Goal: Information Seeking & Learning: Learn about a topic

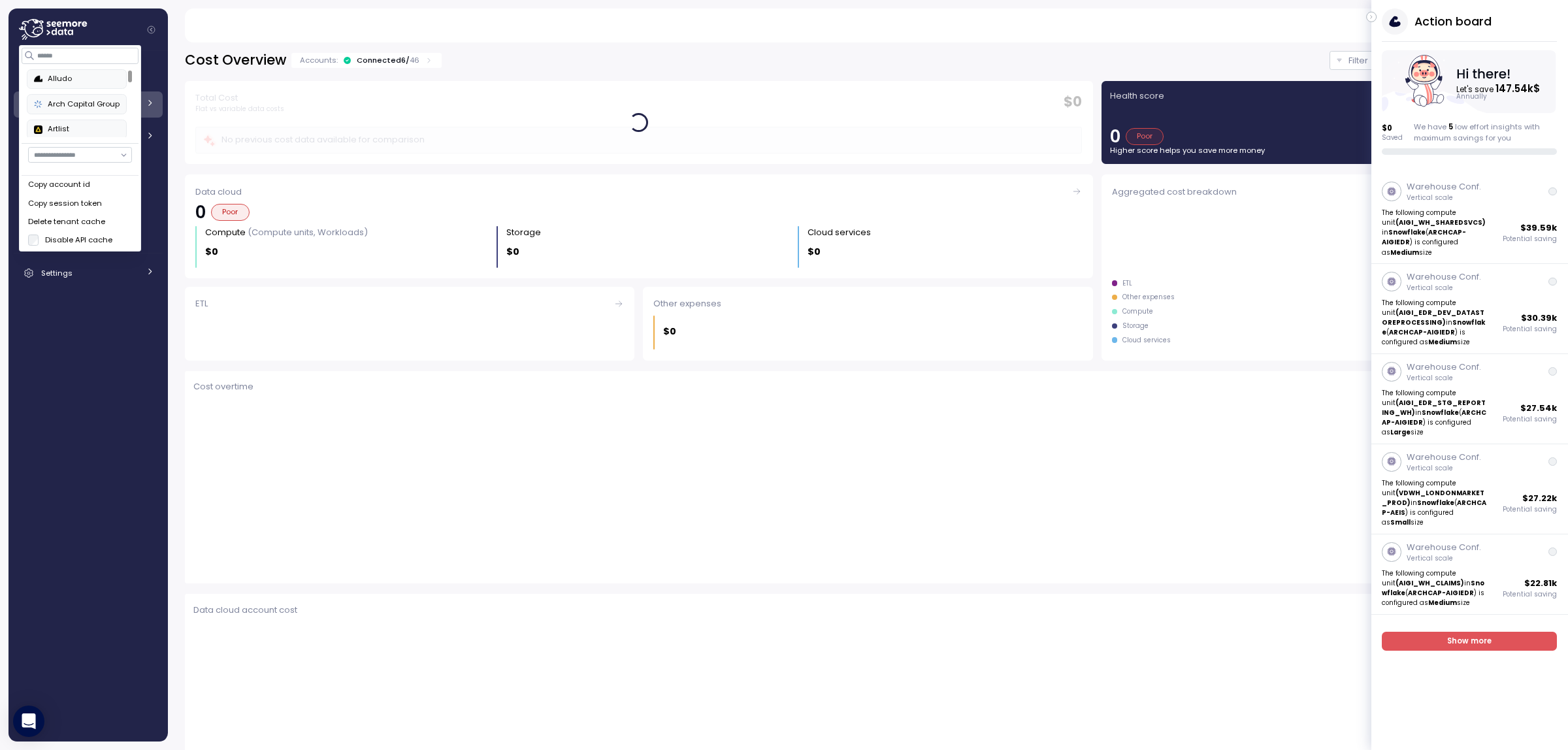
scroll to position [64, 0]
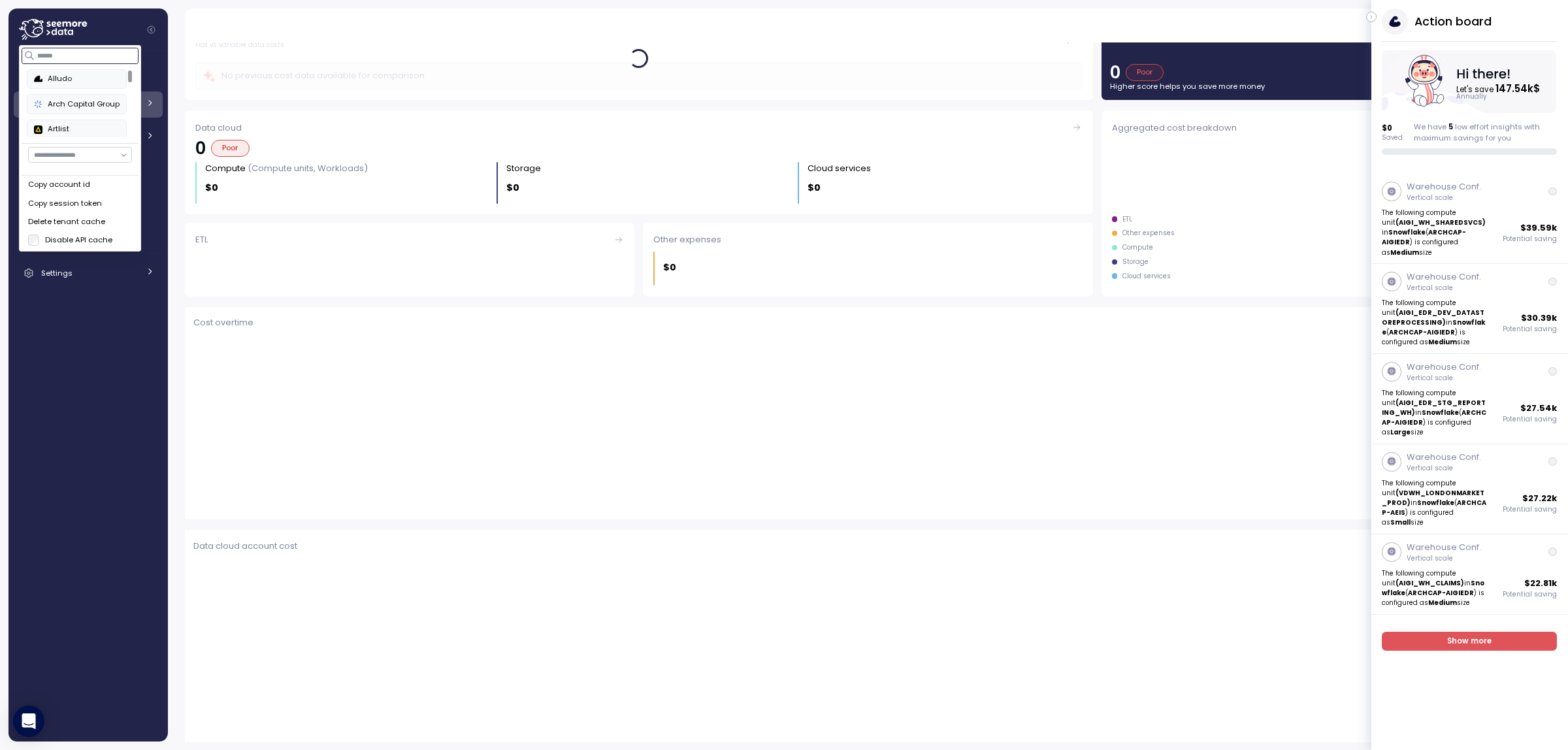
click at [66, 53] on input at bounding box center [80, 56] width 117 height 15
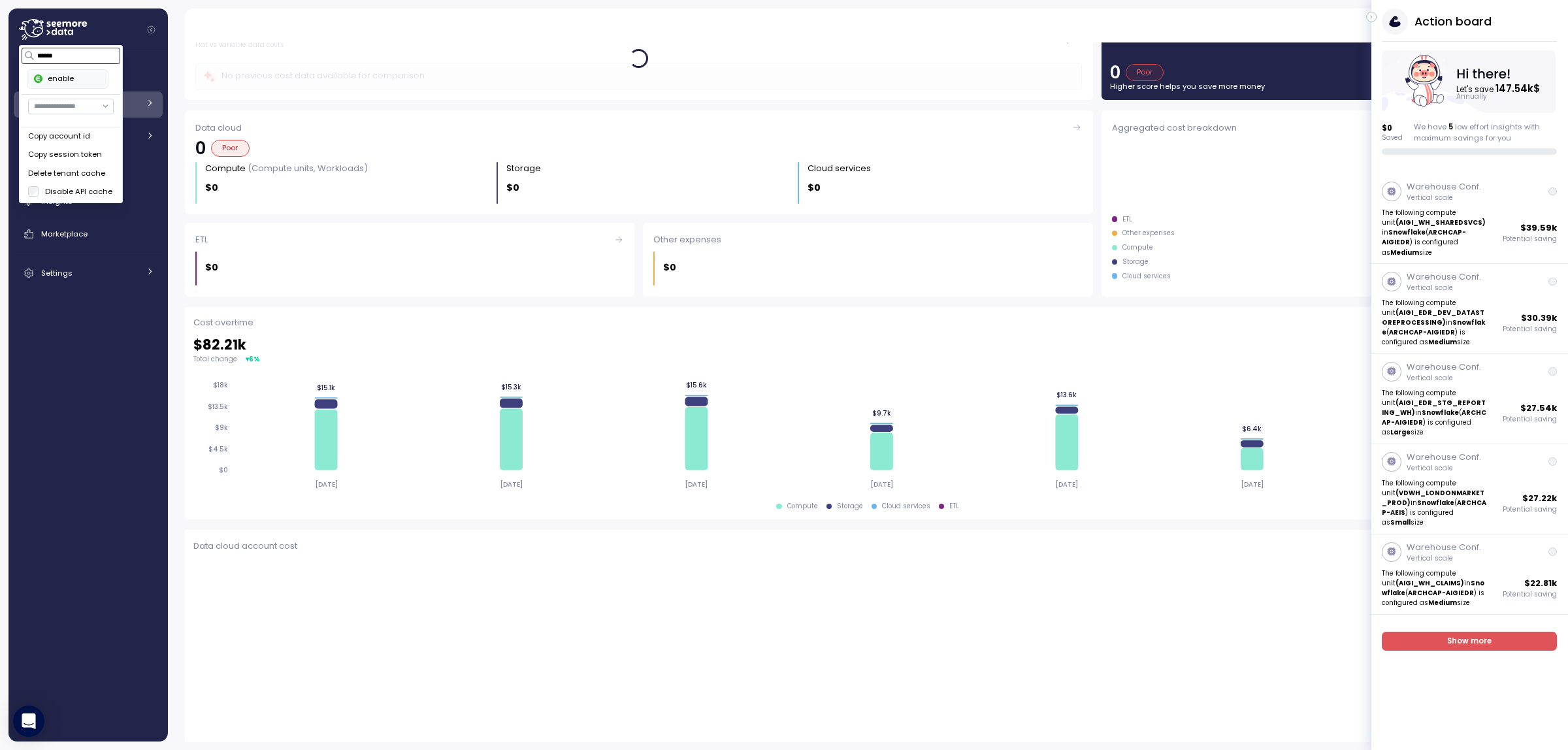
click at [72, 86] on button "enable" at bounding box center [68, 79] width 81 height 19
type input "******"
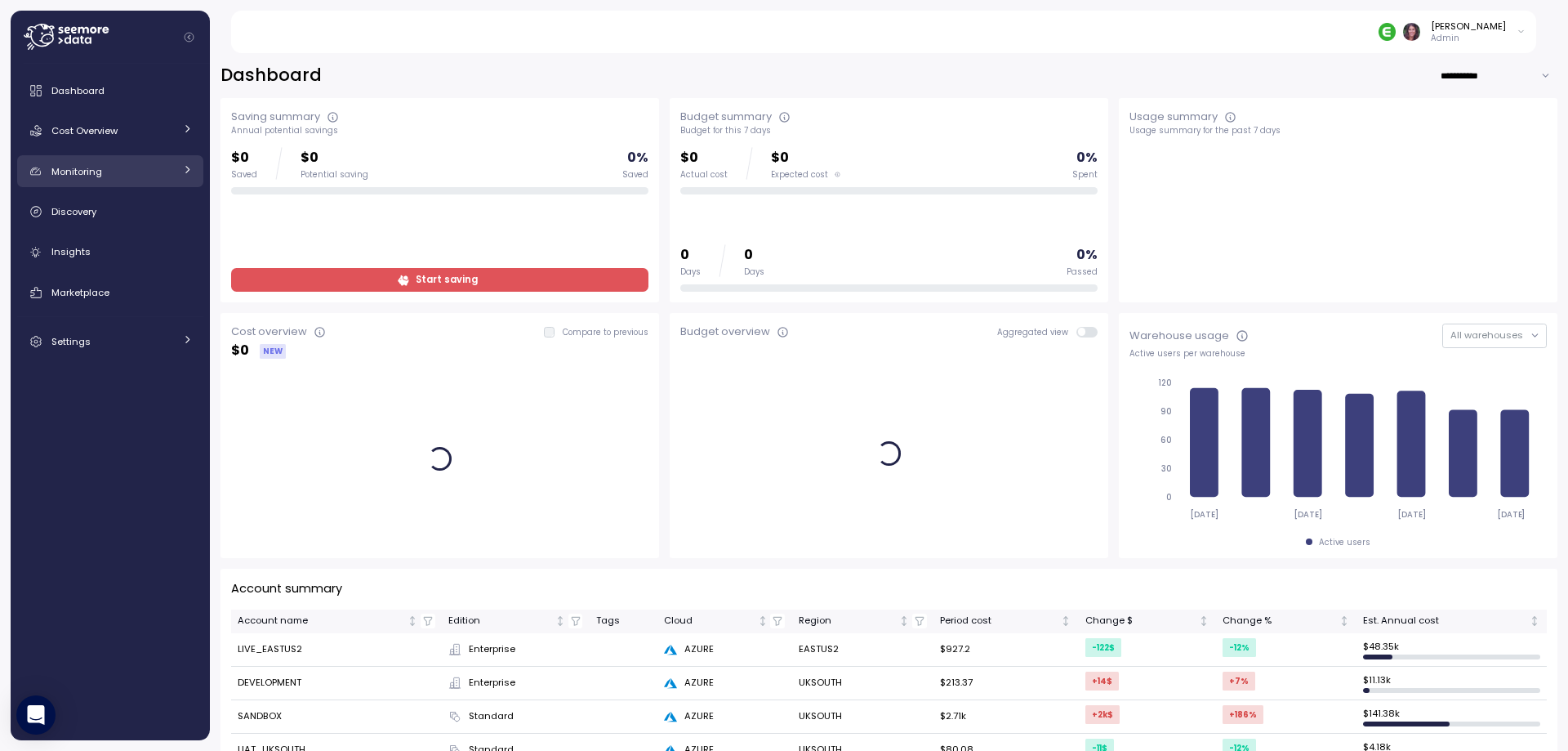
click at [83, 165] on span "Monitoring" at bounding box center [76, 172] width 50 height 14
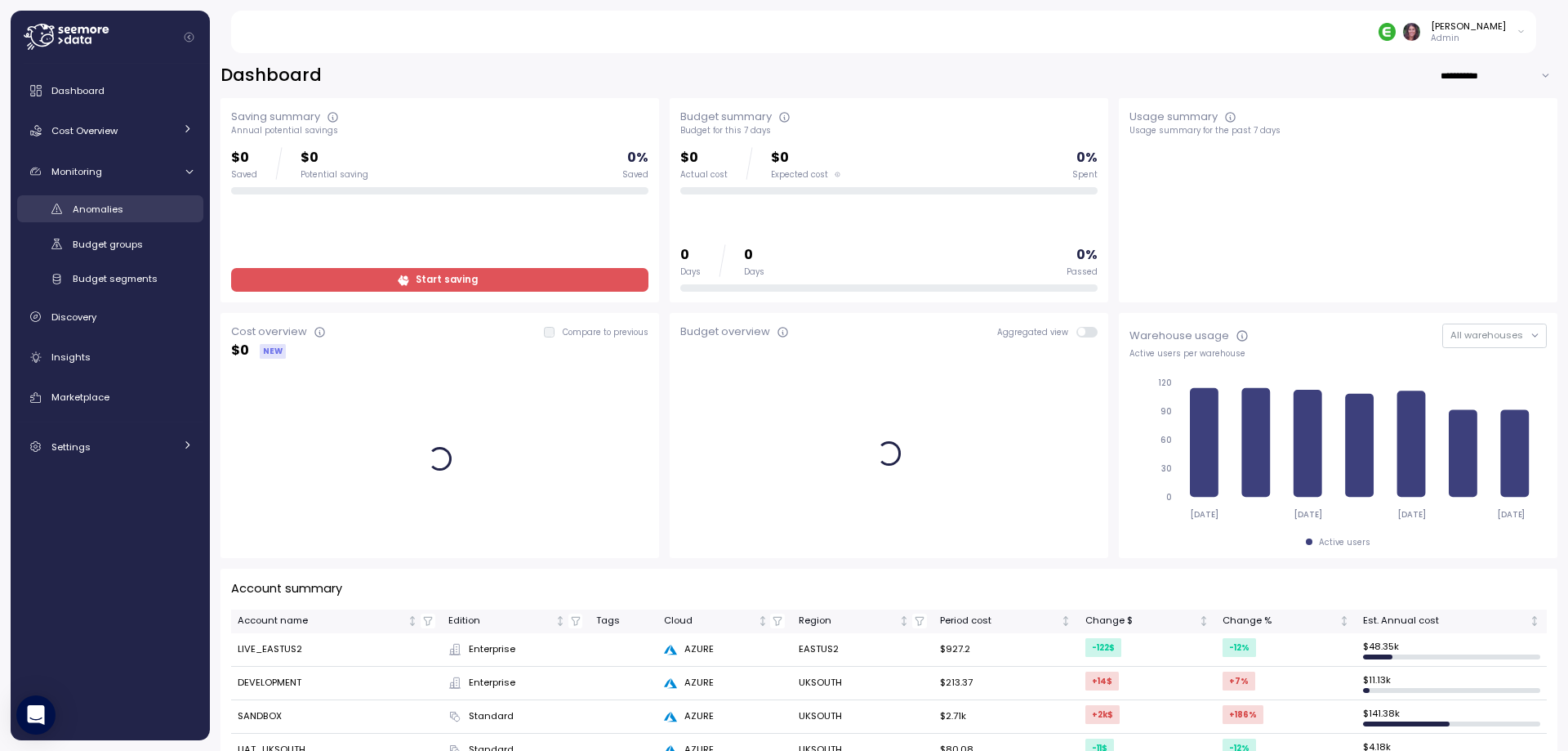
click at [108, 213] on span "Anomalies" at bounding box center [97, 209] width 50 height 14
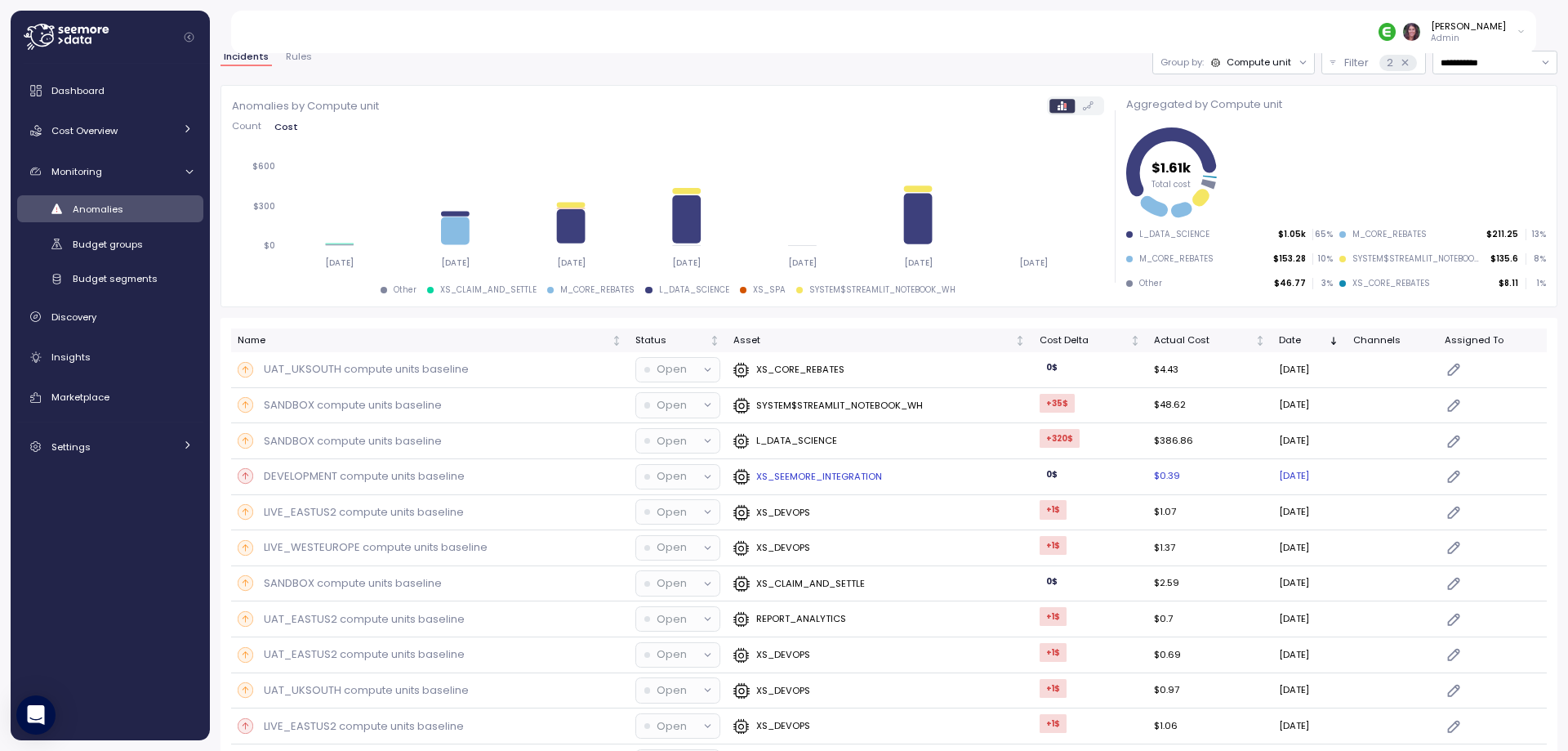
scroll to position [55, 0]
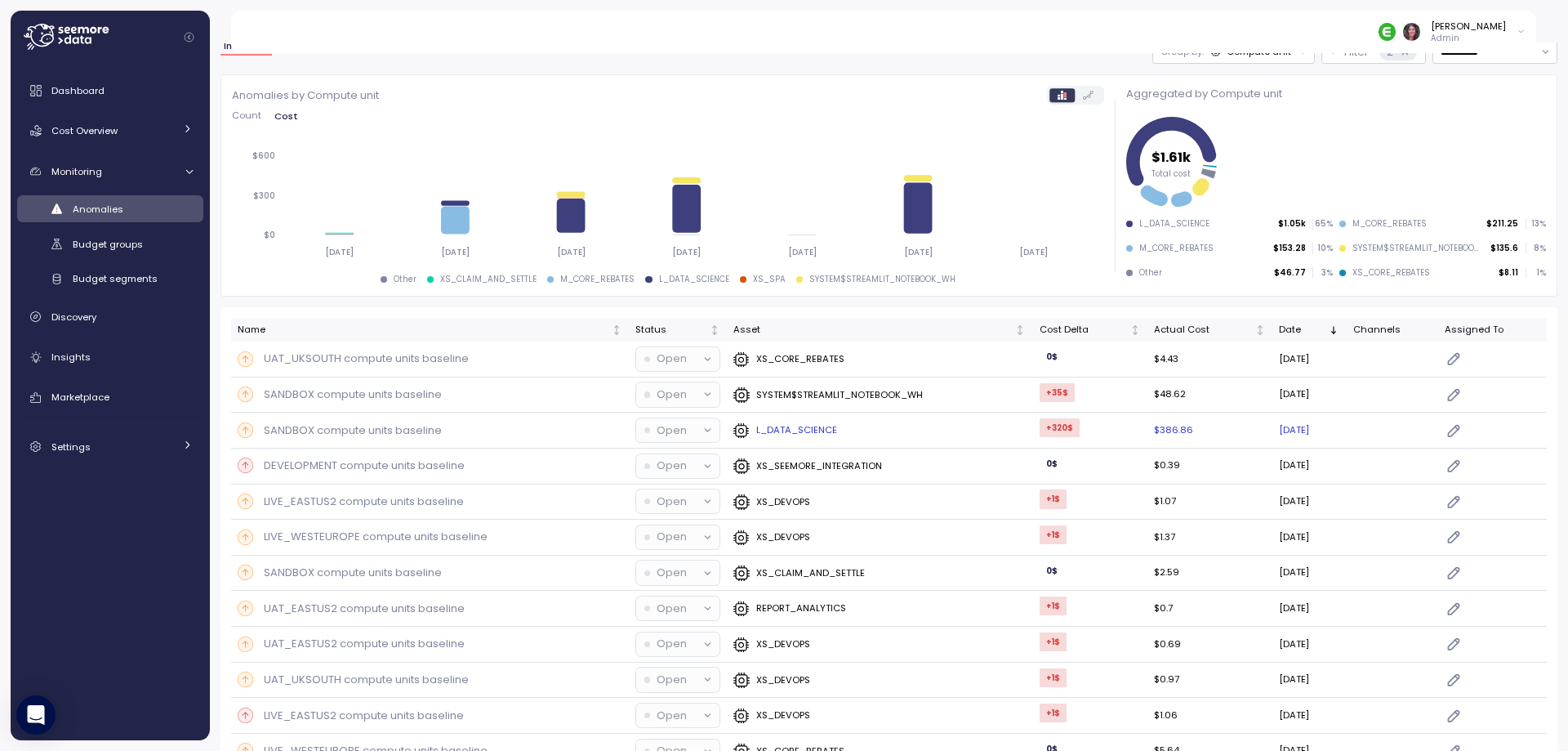
click at [779, 435] on p "L_DATA_SCIENCE" at bounding box center [797, 430] width 81 height 14
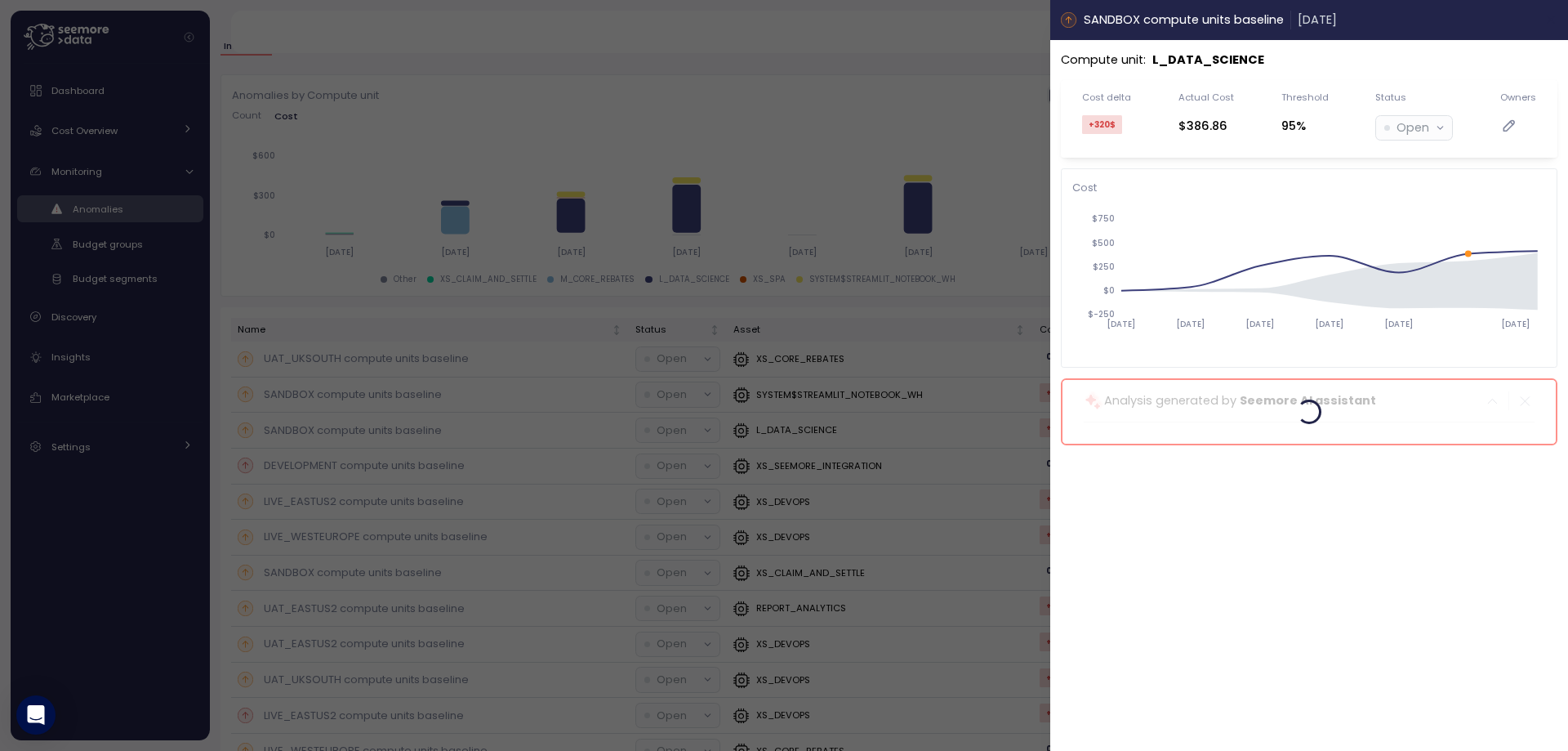
click at [1551, 18] on icon "button" at bounding box center [1553, 20] width 14 height 14
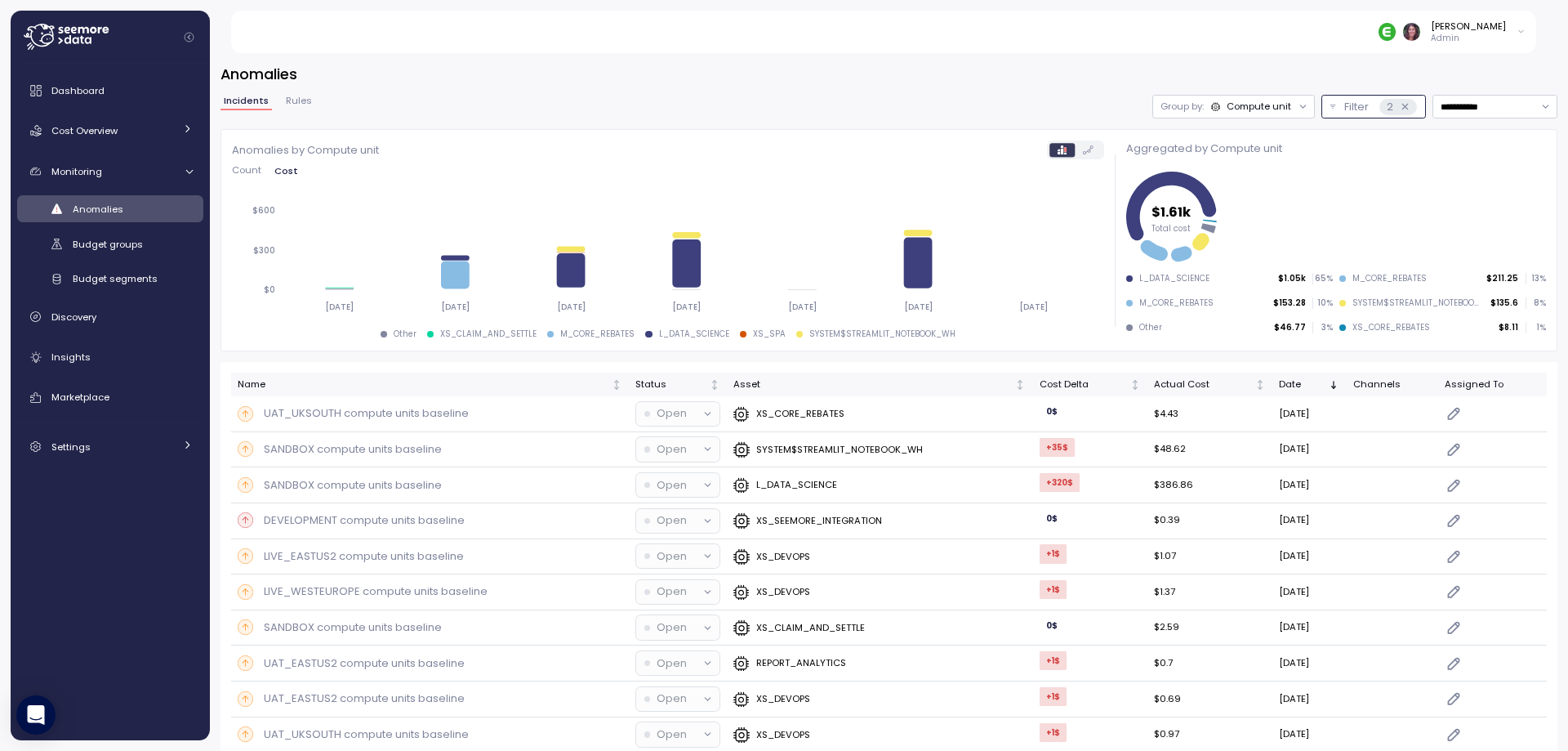
click at [1344, 105] on div "Filter 2" at bounding box center [1380, 106] width 71 height 16
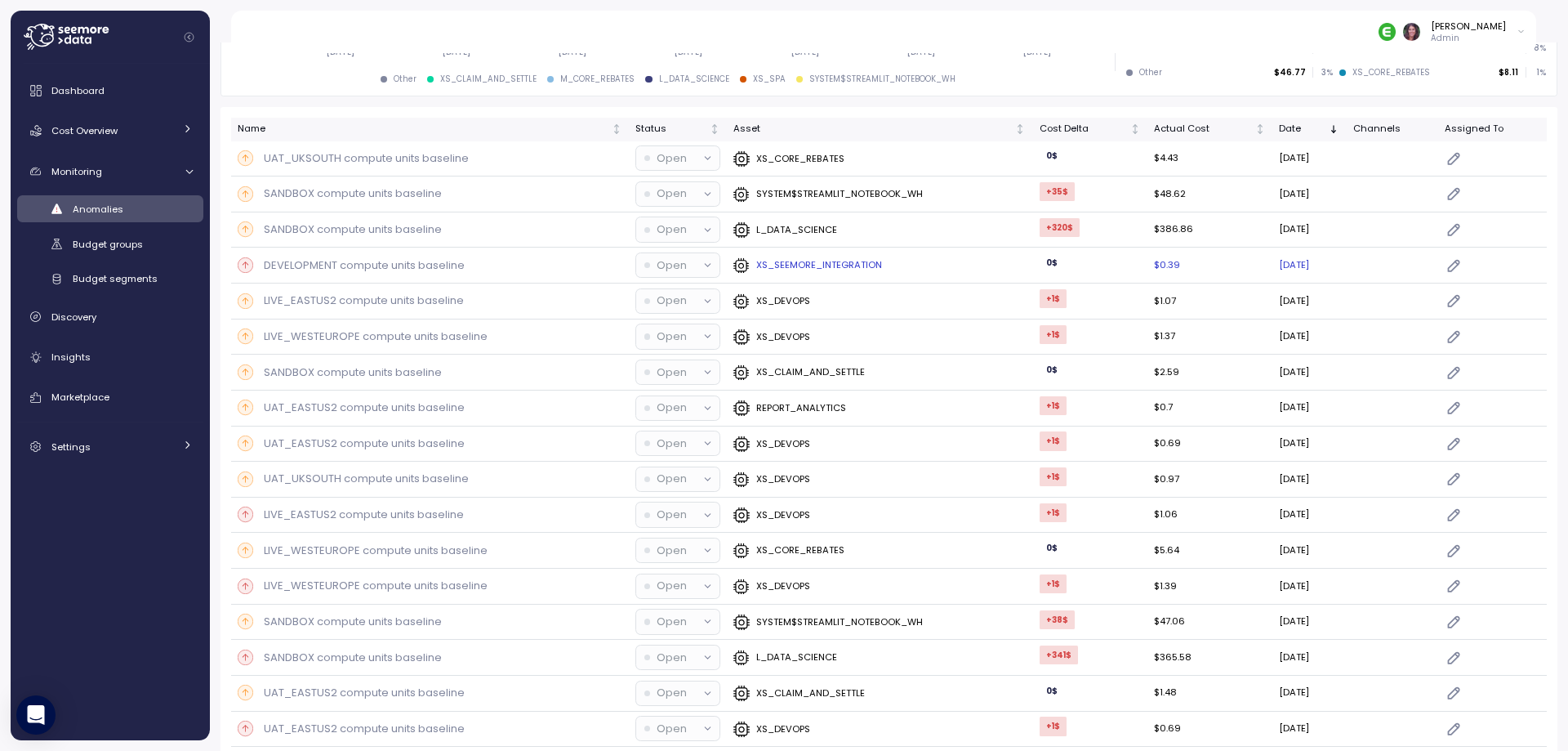
scroll to position [327, 0]
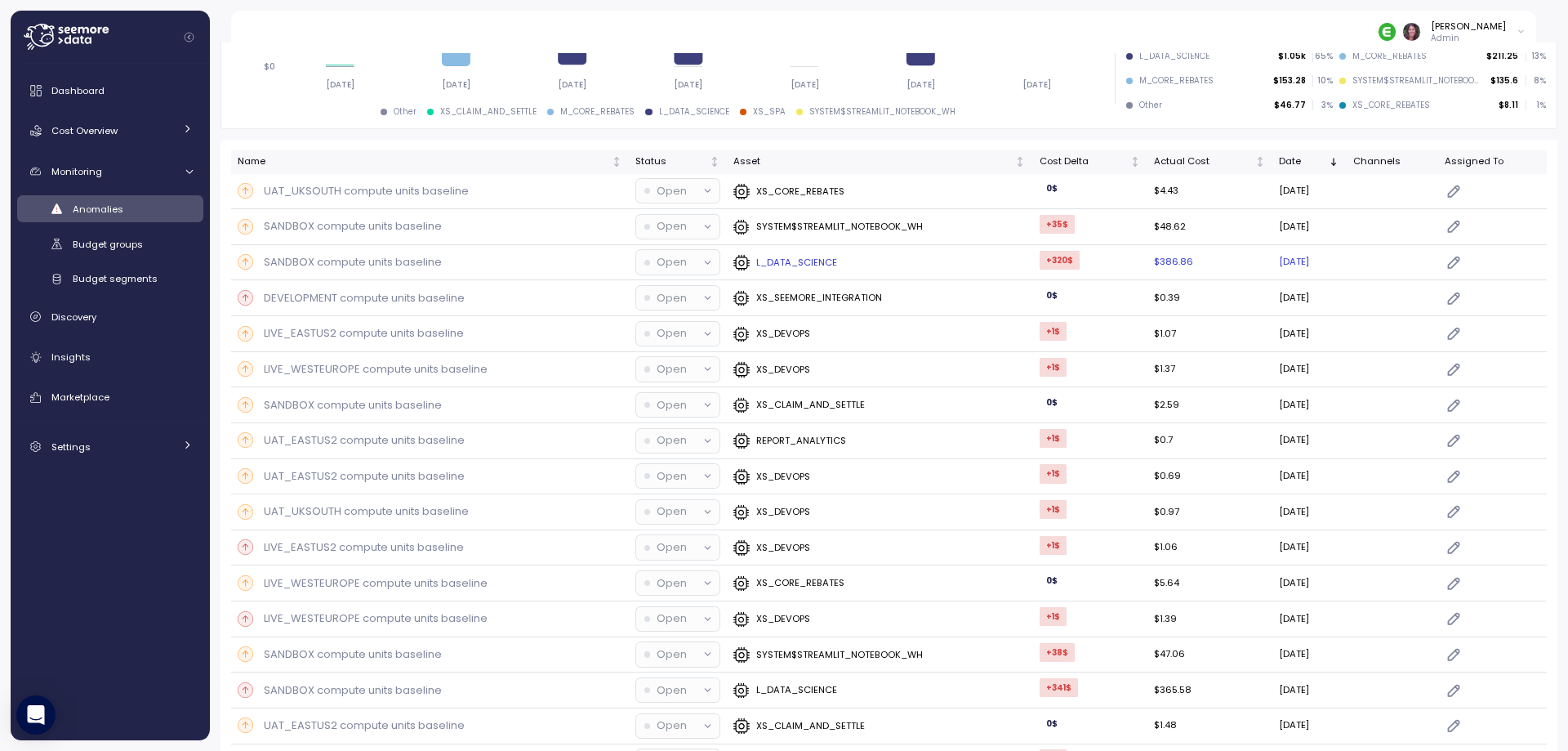
click at [466, 265] on div "SANDBOX compute units baseline" at bounding box center [429, 262] width 385 height 16
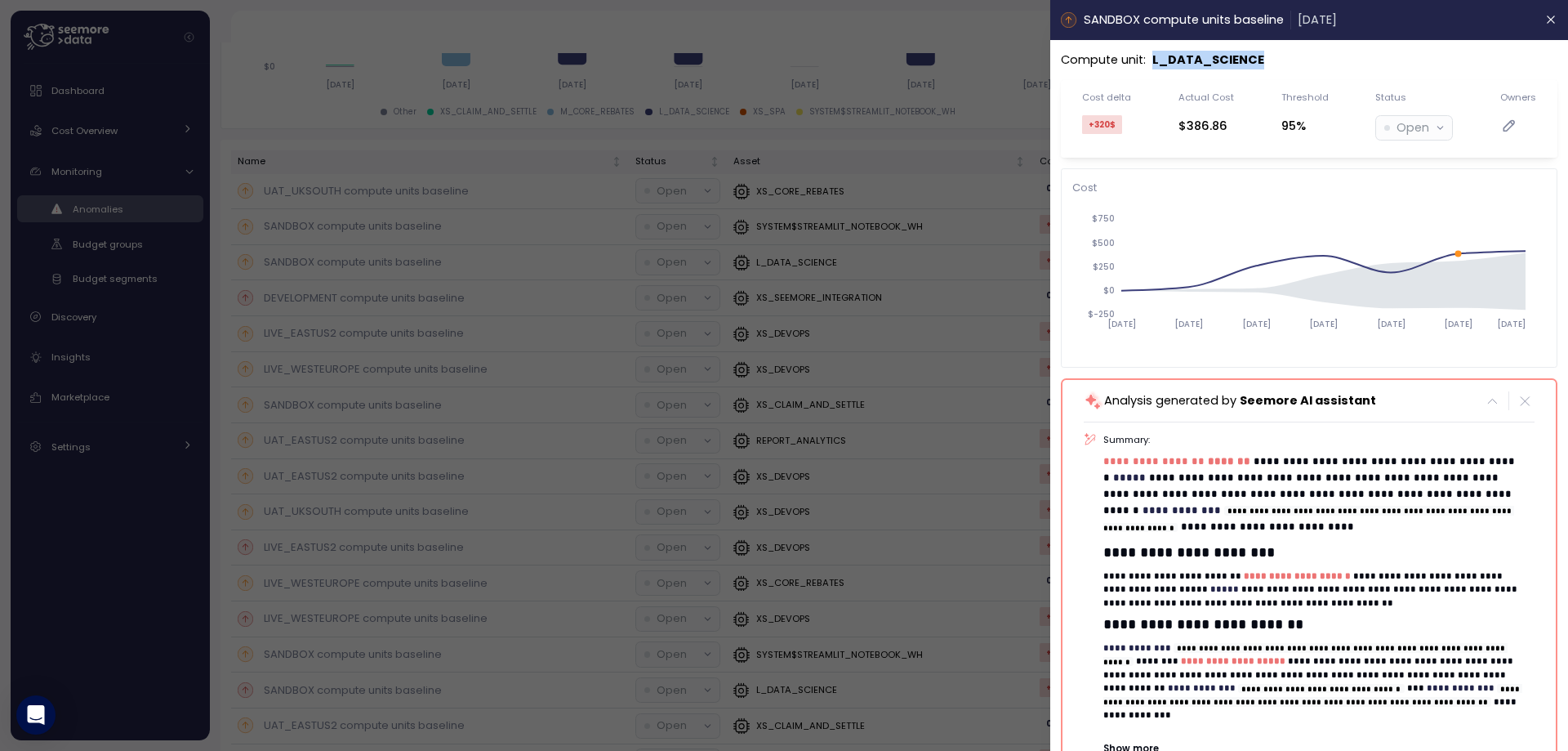
drag, startPoint x: 1293, startPoint y: 65, endPoint x: 1149, endPoint y: 62, distance: 144.0
click at [1149, 62] on div "Compute unit : L_DATA_SCIENCE" at bounding box center [1309, 59] width 497 height 18
copy p "L_DATA_SCIENCE"
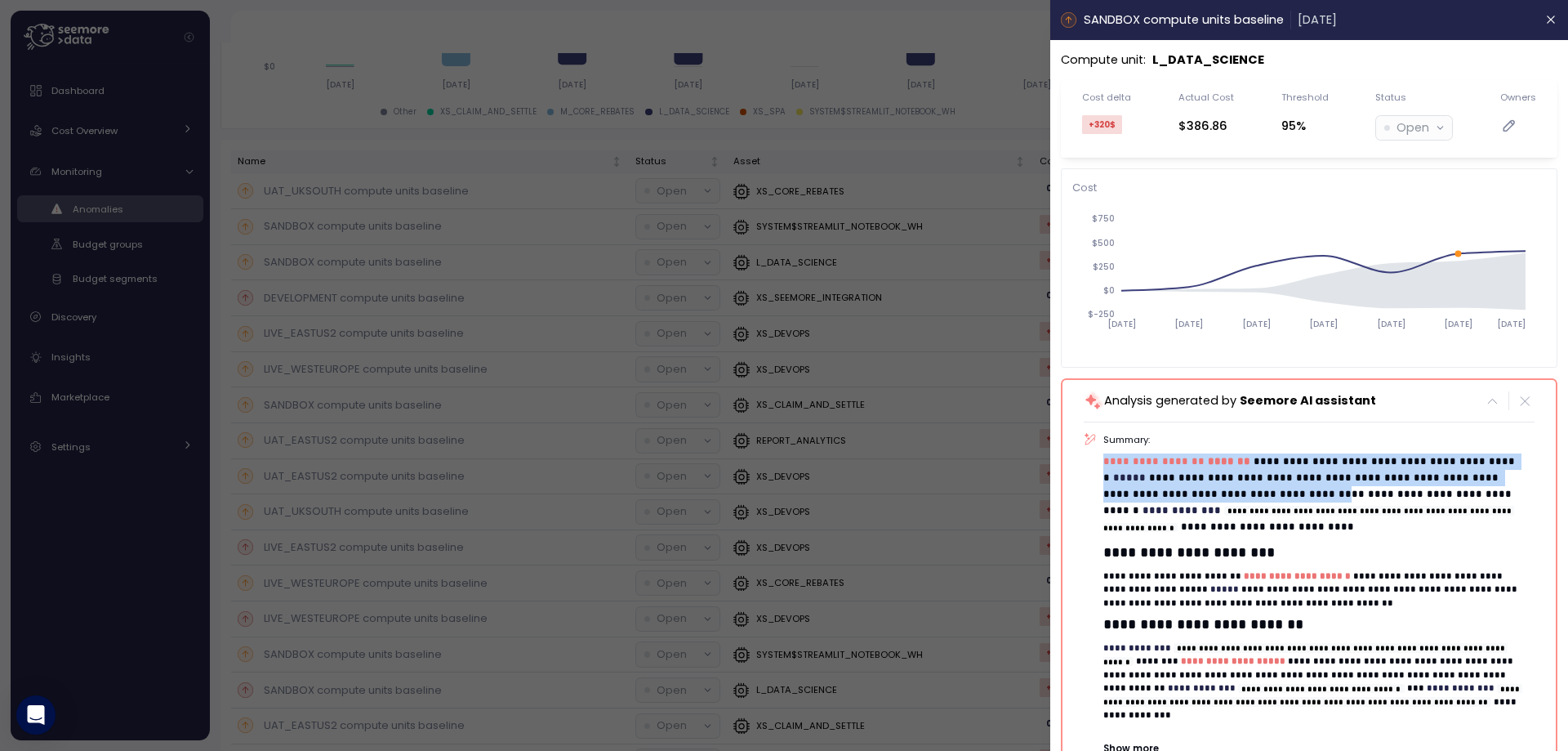
drag, startPoint x: 1099, startPoint y: 462, endPoint x: 1216, endPoint y: 493, distance: 121.0
click at [1216, 493] on div "**********" at bounding box center [1308, 595] width 451 height 322
copy p "**********"
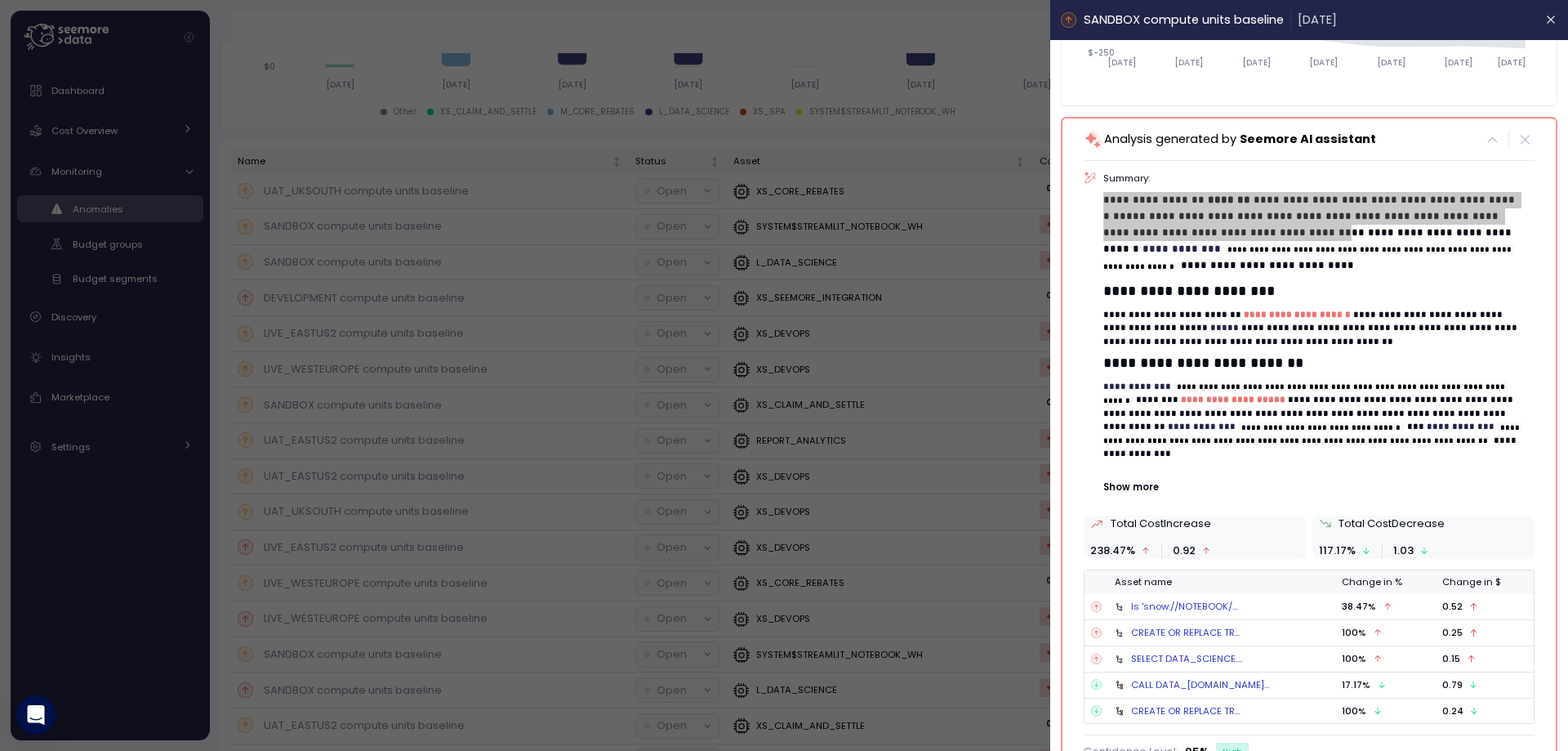
scroll to position [285, 0]
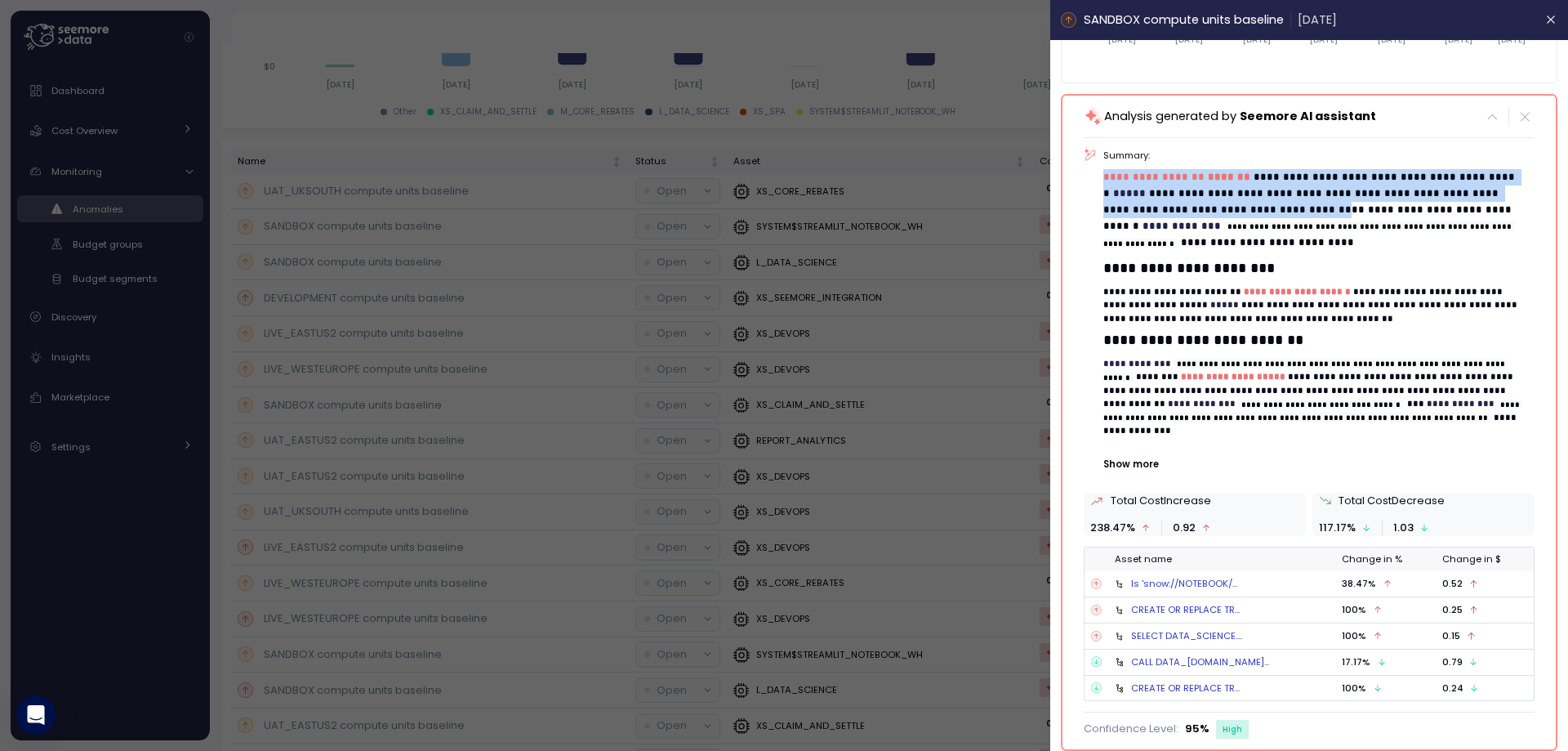
drag, startPoint x: 1535, startPoint y: 14, endPoint x: 1498, endPoint y: 4, distance: 38.3
click at [1546, 14] on icon "button" at bounding box center [1553, 20] width 14 height 14
